Goal: Information Seeking & Learning: Learn about a topic

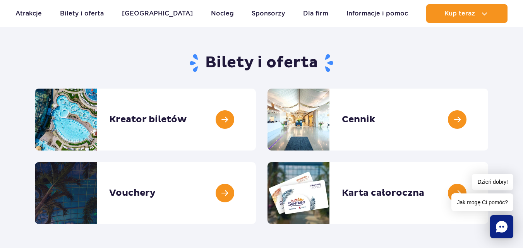
scroll to position [68, 0]
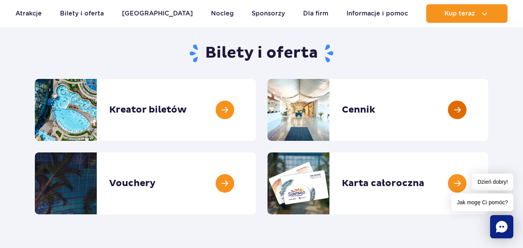
click at [488, 110] on link at bounding box center [488, 110] width 0 height 62
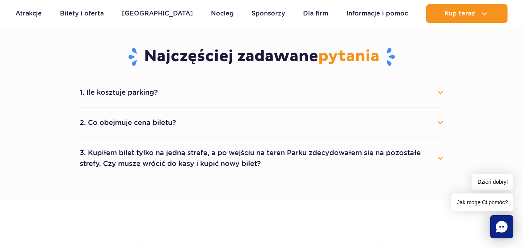
scroll to position [399, 0]
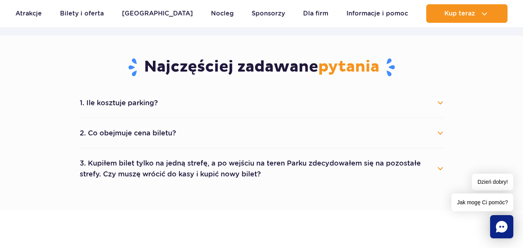
click at [442, 101] on button "1. Ile kosztuje parking?" at bounding box center [262, 102] width 364 height 17
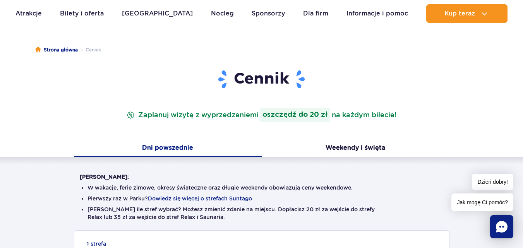
scroll to position [64, 0]
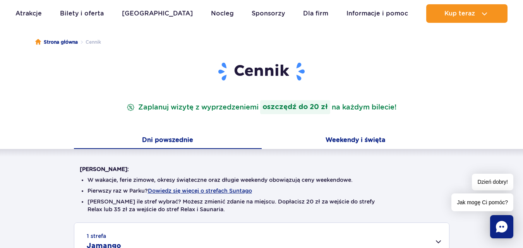
click at [351, 138] on button "Weekendy i święta" at bounding box center [356, 141] width 188 height 16
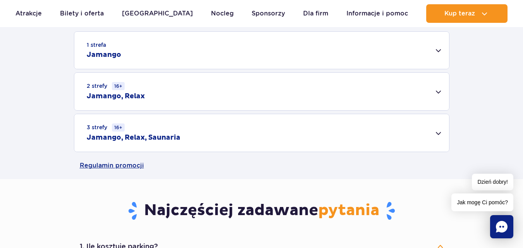
scroll to position [181, 0]
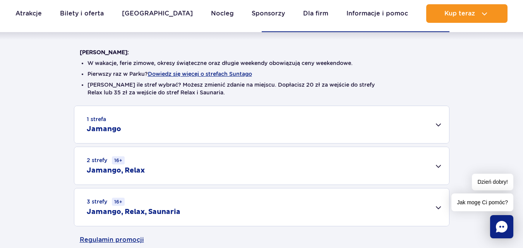
click at [439, 124] on div "1 strefa Jamango" at bounding box center [261, 124] width 375 height 37
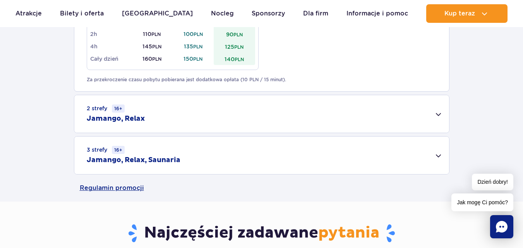
scroll to position [521, 0]
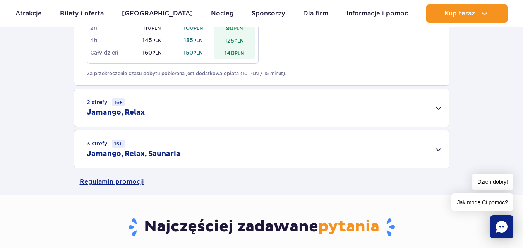
click at [436, 149] on div "3 strefy 16+ Jamango, Relax, Saunaria" at bounding box center [261, 149] width 375 height 38
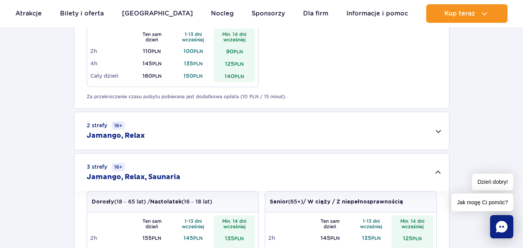
scroll to position [495, 0]
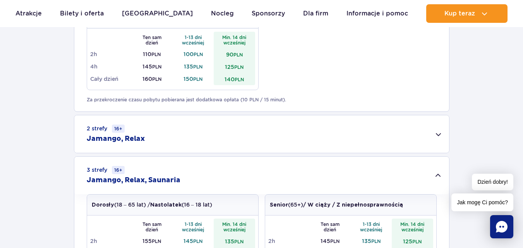
click at [439, 135] on div "2 strefy 16+ Jamango, Relax" at bounding box center [261, 134] width 375 height 38
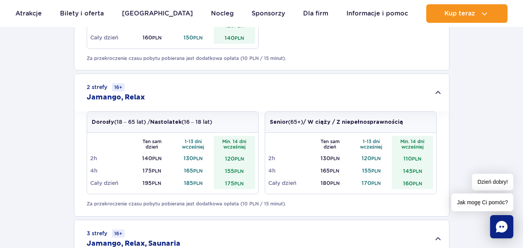
scroll to position [533, 0]
